Goal: Book appointment/travel/reservation

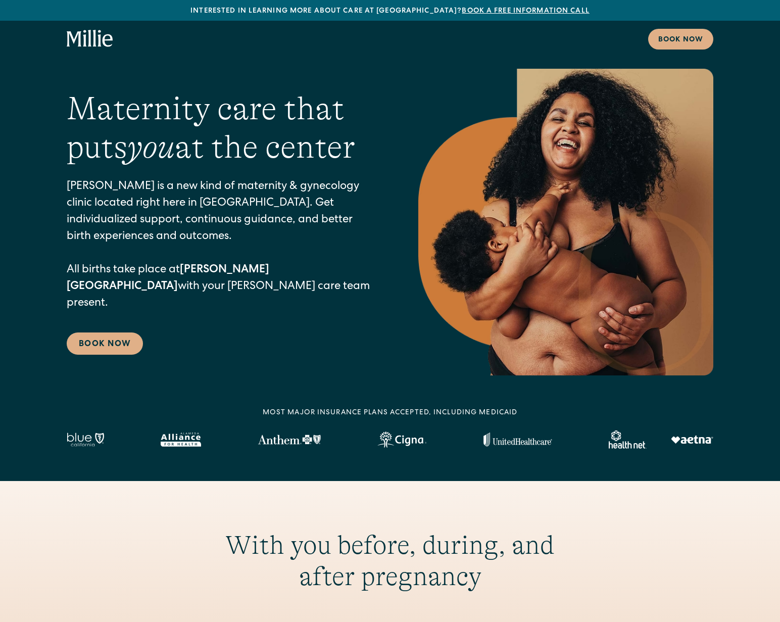
click at [163, 278] on p "[PERSON_NAME] is a new kind of maternity & gynecology clinic located right here…" at bounding box center [222, 245] width 311 height 133
click at [163, 278] on p "Millie is a new kind of maternity & gynecology clinic located right here in Ber…" at bounding box center [222, 245] width 311 height 133
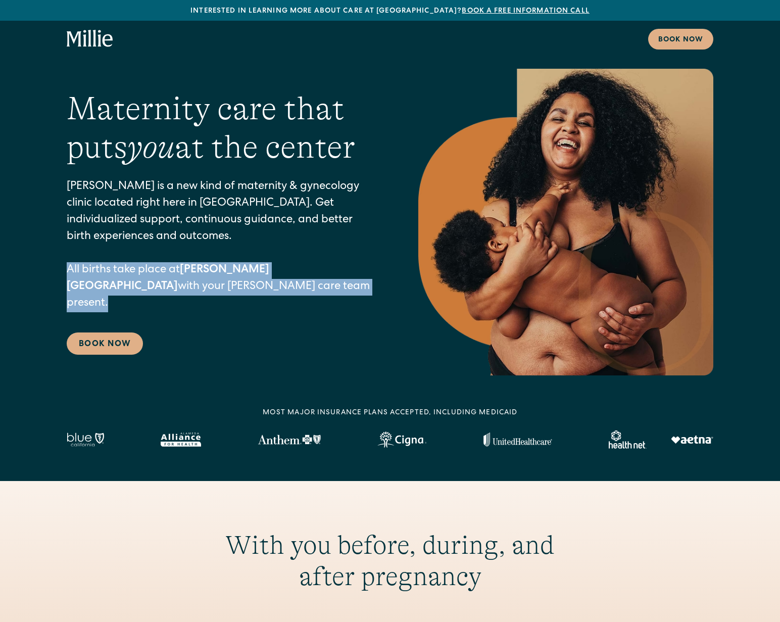
click at [163, 278] on p "Millie is a new kind of maternity & gynecology clinic located right here in Ber…" at bounding box center [222, 245] width 311 height 133
click at [164, 291] on p "Millie is a new kind of maternity & gynecology clinic located right here in Ber…" at bounding box center [222, 245] width 311 height 133
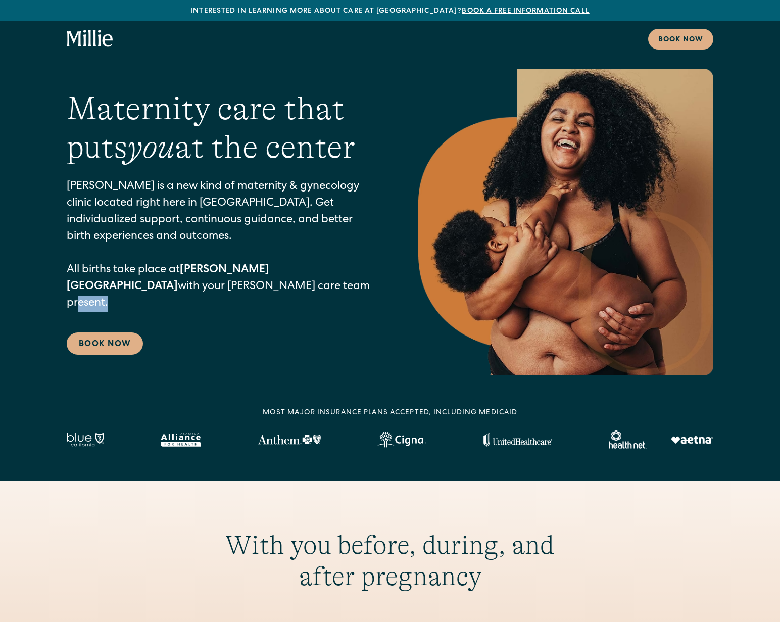
click at [164, 291] on p "Millie is a new kind of maternity & gynecology clinic located right here in Ber…" at bounding box center [222, 245] width 311 height 133
click at [460, 19] on div "Interested in learning more about care at Millie? Book a free information call" at bounding box center [390, 10] width 780 height 21
click at [692, 43] on div "Book now" at bounding box center [680, 40] width 45 height 11
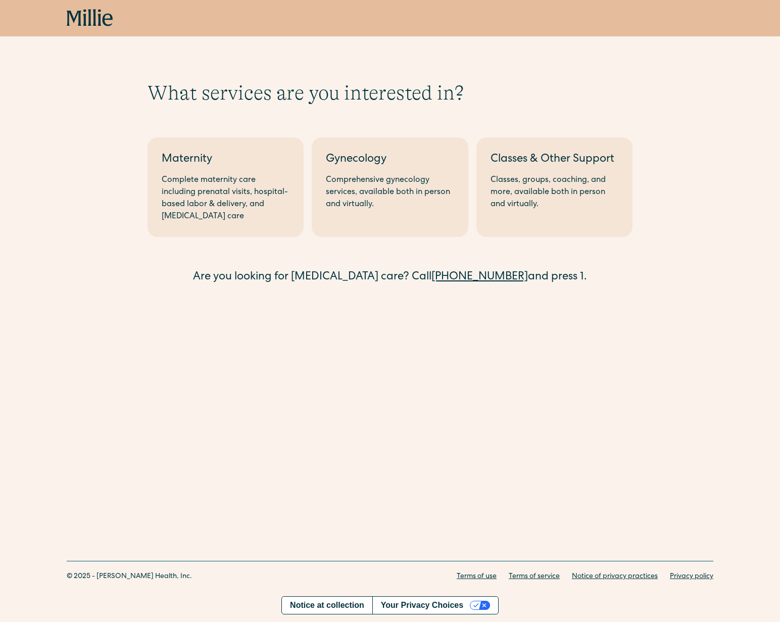
drag, startPoint x: 400, startPoint y: 73, endPoint x: 491, endPoint y: 93, distance: 93.1
click at [443, 84] on div "What services are you interested in? Berkeley Maternity Complete maternity care…" at bounding box center [390, 167] width 780 height 335
drag, startPoint x: 491, startPoint y: 99, endPoint x: 475, endPoint y: 74, distance: 29.2
click at [481, 79] on div "What services are you interested in? Berkeley Maternity Complete maternity care…" at bounding box center [390, 167] width 780 height 335
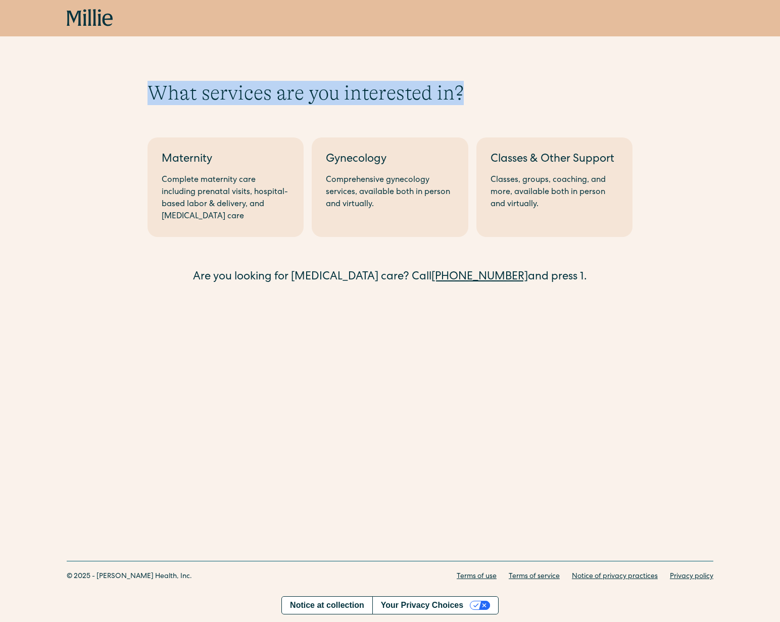
drag, startPoint x: 475, startPoint y: 74, endPoint x: 475, endPoint y: 100, distance: 25.8
click at [474, 94] on div "What services are you interested in? Berkeley Maternity Complete maternity care…" at bounding box center [390, 167] width 780 height 335
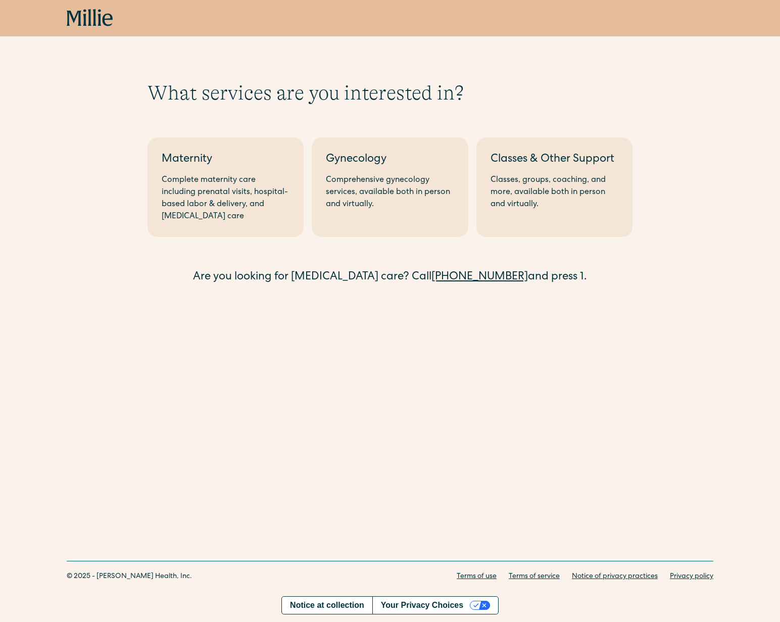
click at [470, 63] on div "What services are you interested in? Berkeley Maternity Complete maternity care…" at bounding box center [390, 167] width 780 height 335
drag, startPoint x: 469, startPoint y: 61, endPoint x: 474, endPoint y: 127, distance: 65.8
click at [471, 113] on div "What services are you interested in? Berkeley Maternity Complete maternity care…" at bounding box center [390, 167] width 780 height 335
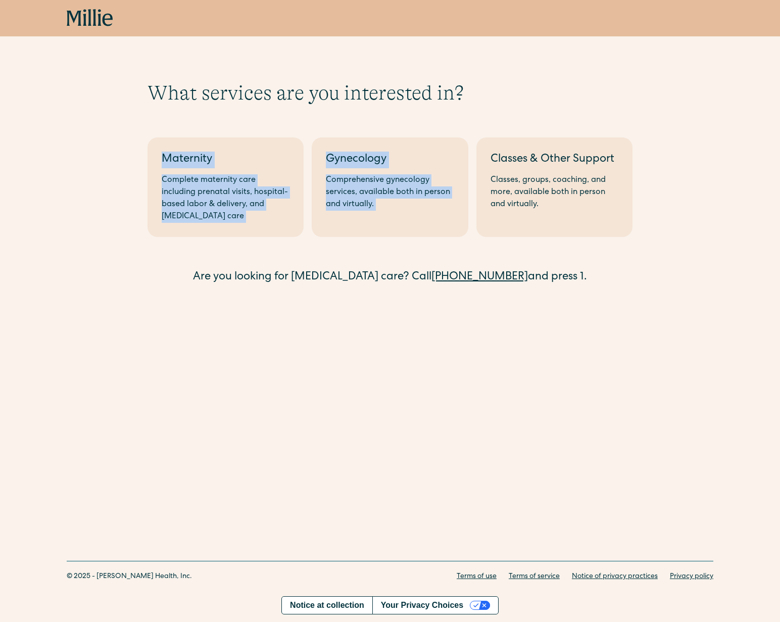
drag, startPoint x: 474, startPoint y: 113, endPoint x: 474, endPoint y: 93, distance: 19.7
click at [474, 94] on div "What services are you interested in? Berkeley Maternity Complete maternity care…" at bounding box center [390, 183] width 485 height 205
click at [474, 93] on h1 "What services are you interested in?" at bounding box center [390, 93] width 485 height 24
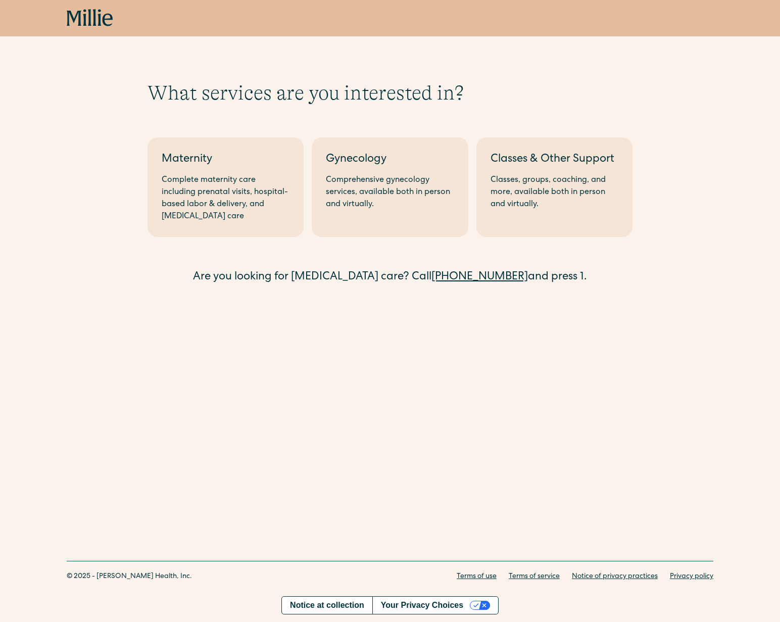
click at [474, 93] on h1 "What services are you interested in?" at bounding box center [390, 93] width 485 height 24
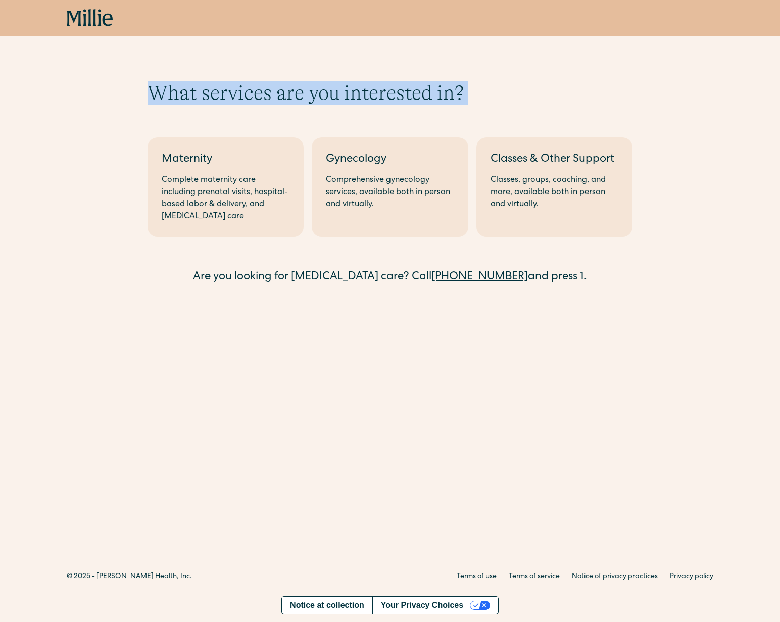
click at [474, 93] on h1 "What services are you interested in?" at bounding box center [390, 93] width 485 height 24
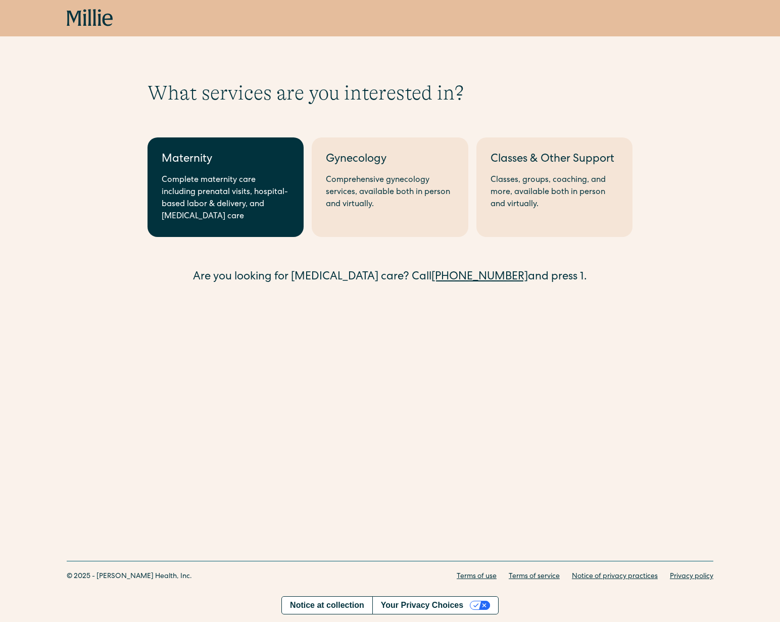
click at [212, 170] on link "Maternity Complete maternity care including prenatal visits, hospital-based lab…" at bounding box center [226, 187] width 156 height 100
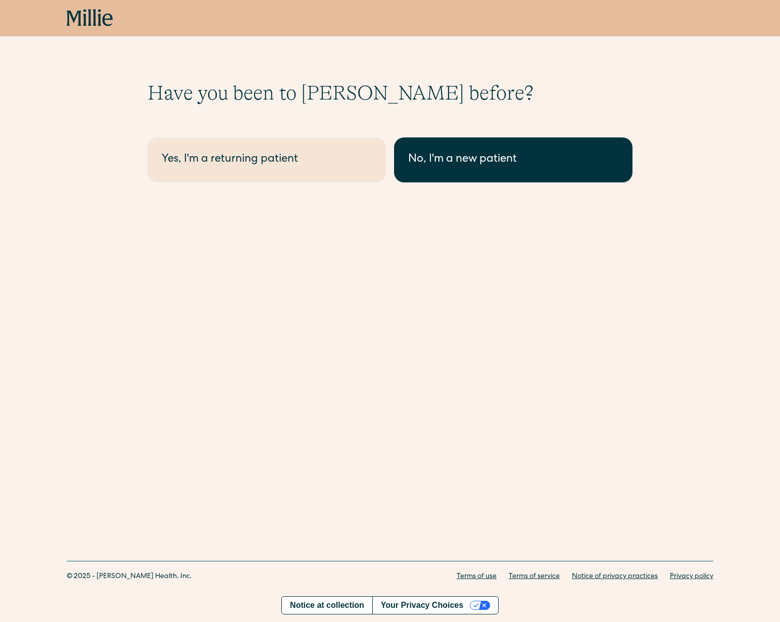
click at [455, 159] on div "No, I'm a new patient" at bounding box center [513, 160] width 210 height 17
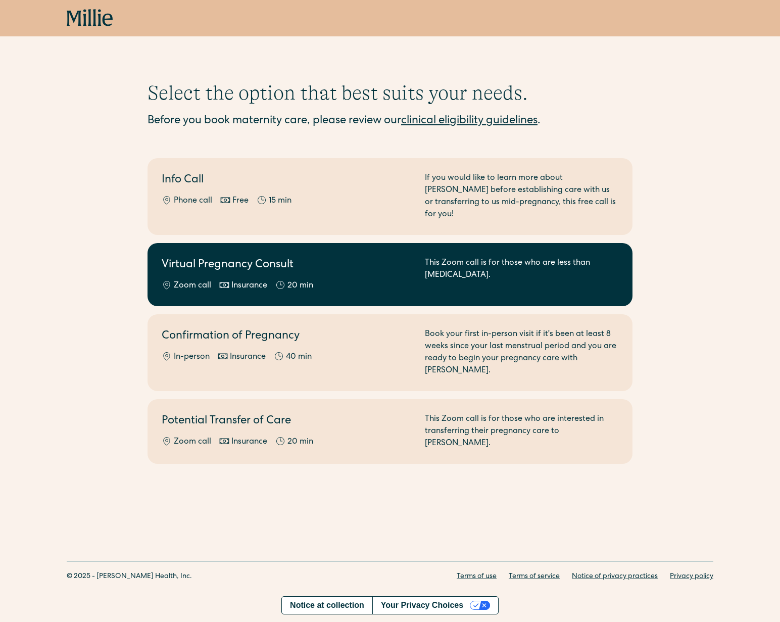
click at [350, 258] on h2 "Virtual Pregnancy Consult" at bounding box center [287, 265] width 251 height 17
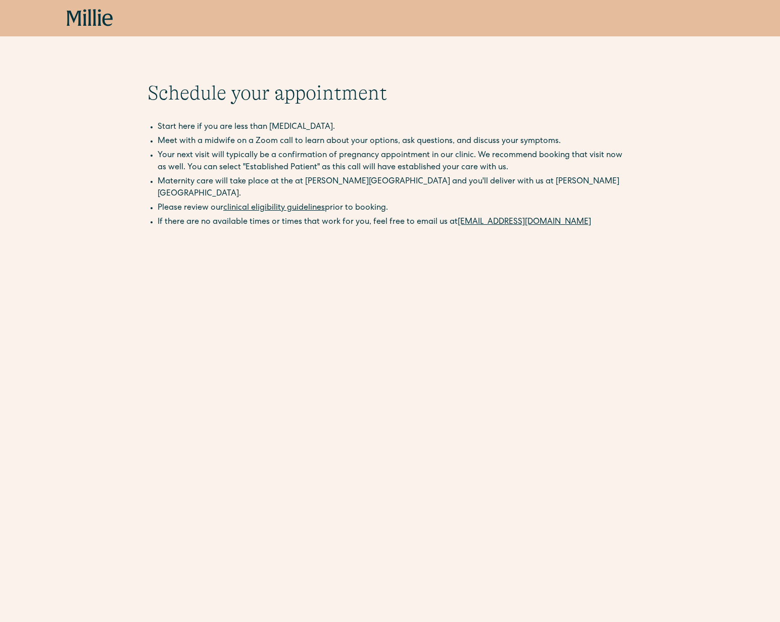
click at [314, 178] on li "Maternity care will take place at the at [PERSON_NAME][GEOGRAPHIC_DATA] and you…" at bounding box center [395, 188] width 475 height 24
drag, startPoint x: 314, startPoint y: 178, endPoint x: 329, endPoint y: 181, distance: 15.5
click at [329, 181] on li "Maternity care will take place at the at [PERSON_NAME][GEOGRAPHIC_DATA] and you…" at bounding box center [395, 188] width 475 height 24
